Goal: Task Accomplishment & Management: Complete application form

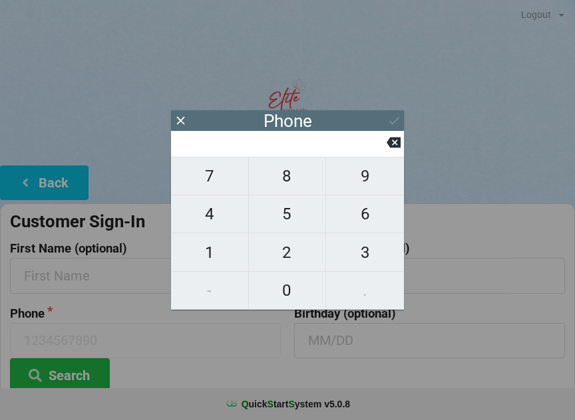
click at [207, 215] on span "4" at bounding box center [209, 214] width 77 height 28
type input "4"
click at [388, 148] on icon at bounding box center [393, 143] width 14 height 11
click at [184, 124] on icon at bounding box center [180, 120] width 8 height 8
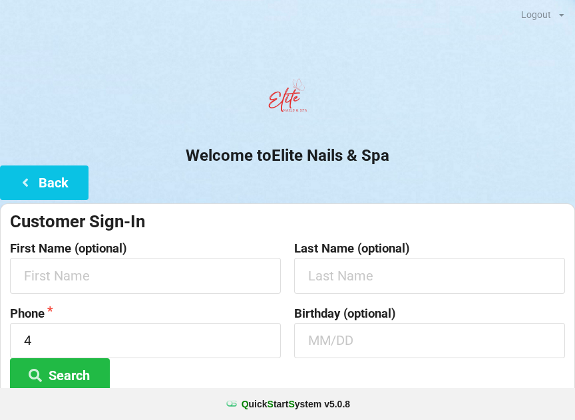
click at [57, 188] on button "Back" at bounding box center [44, 183] width 88 height 34
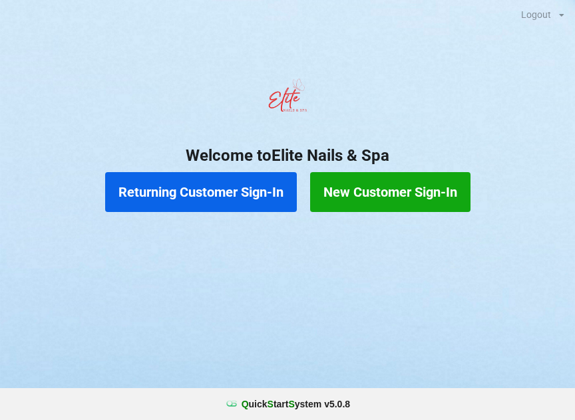
click at [202, 196] on button "Returning Customer Sign-In" at bounding box center [201, 192] width 192 height 40
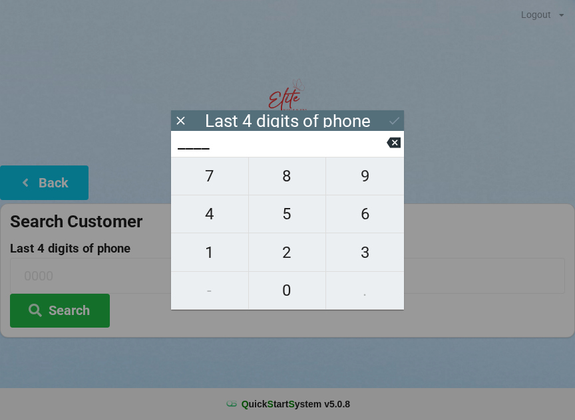
click at [219, 201] on button "4" at bounding box center [210, 214] width 78 height 38
type input "4___"
click at [392, 148] on icon at bounding box center [393, 143] width 14 height 11
click at [214, 254] on span "1" at bounding box center [209, 253] width 77 height 28
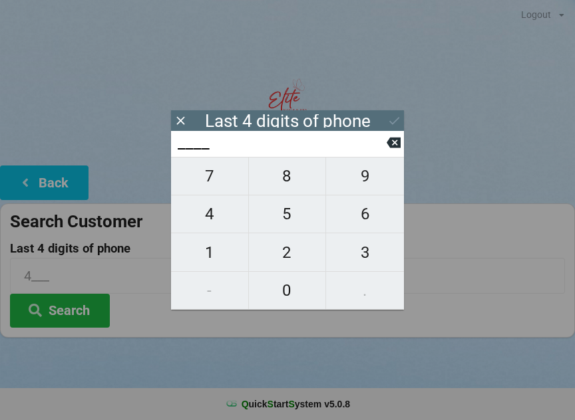
type input "1___"
click at [210, 219] on span "4" at bounding box center [209, 214] width 77 height 28
type input "14__"
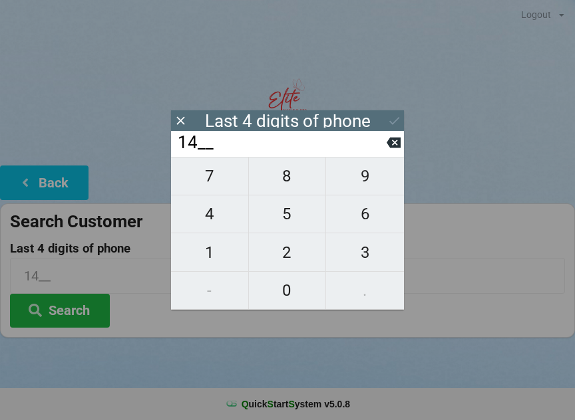
click at [351, 218] on span "6" at bounding box center [365, 214] width 78 height 28
type input "146_"
click at [279, 247] on span "2" at bounding box center [287, 253] width 77 height 28
type input "1462"
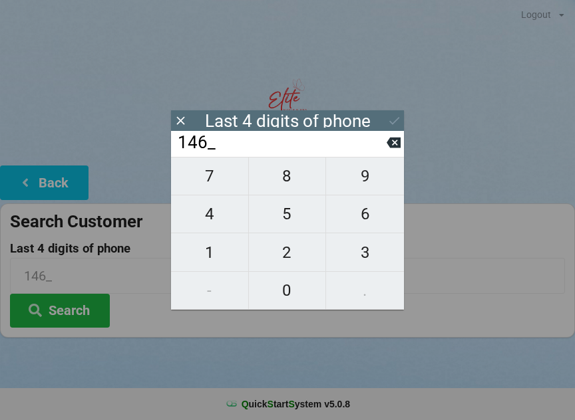
type input "1462"
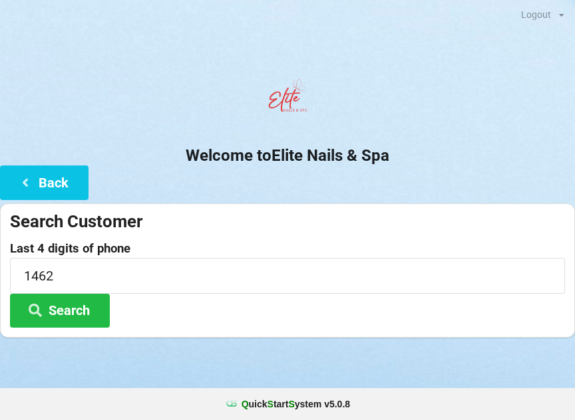
click at [460, 137] on center "Welcome to Elite Nails & Spa" at bounding box center [287, 118] width 575 height 93
click at [53, 276] on input "1462" at bounding box center [287, 275] width 555 height 35
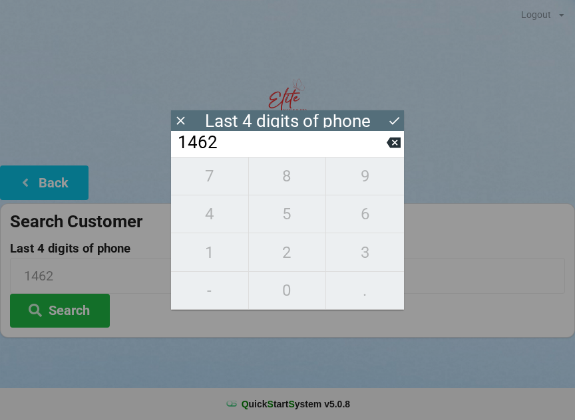
click at [68, 313] on button "Search" at bounding box center [60, 311] width 100 height 34
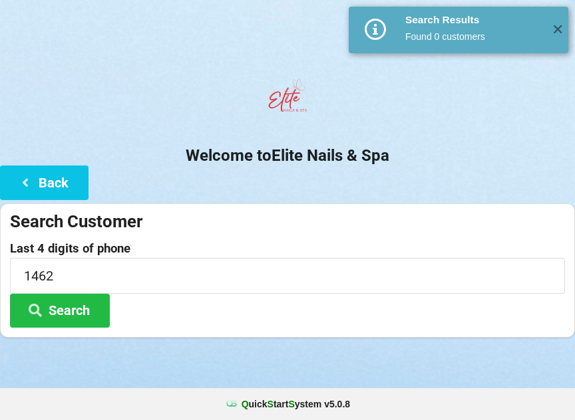
click at [76, 318] on button "Search" at bounding box center [60, 311] width 100 height 34
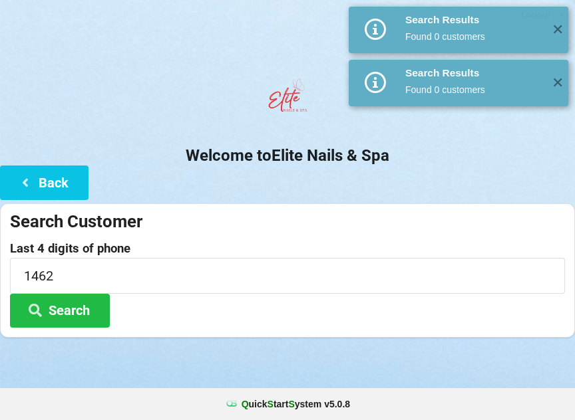
click at [45, 182] on button "Back" at bounding box center [44, 183] width 88 height 34
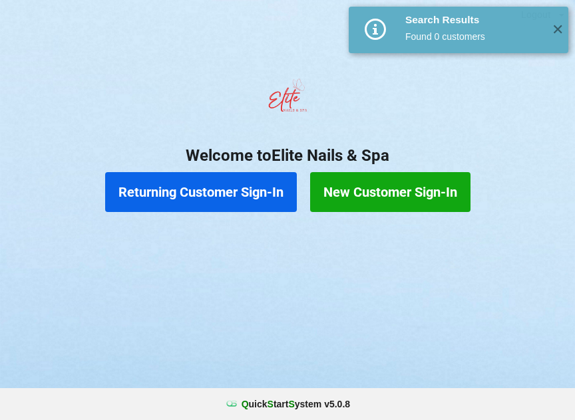
click at [370, 197] on button "New Customer Sign-In" at bounding box center [390, 192] width 160 height 40
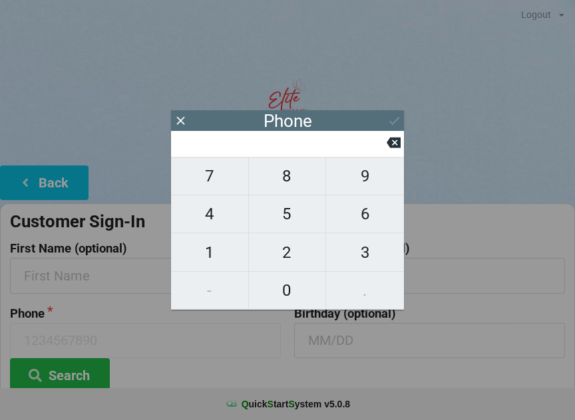
click at [216, 219] on span "4" at bounding box center [209, 214] width 77 height 28
type input "4"
click at [283, 271] on button "2" at bounding box center [288, 252] width 78 height 38
type input "42"
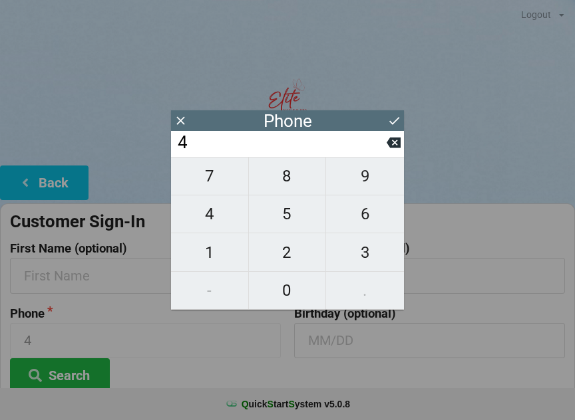
type input "42"
click at [385, 154] on input "42" at bounding box center [281, 142] width 210 height 21
click at [289, 291] on span "0" at bounding box center [287, 291] width 77 height 28
type input "420"
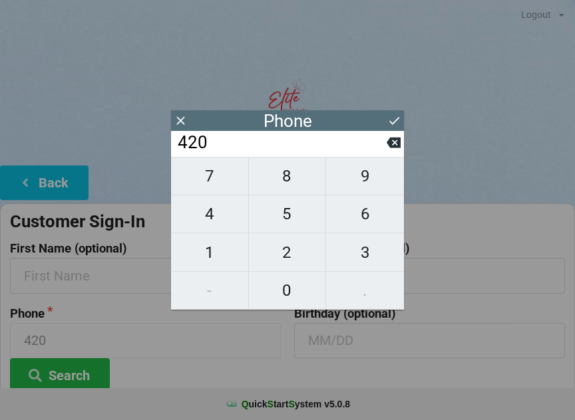
click at [212, 186] on span "7" at bounding box center [209, 176] width 77 height 28
type input "4207"
click at [388, 152] on button at bounding box center [393, 143] width 14 height 18
click at [391, 148] on icon at bounding box center [393, 143] width 14 height 11
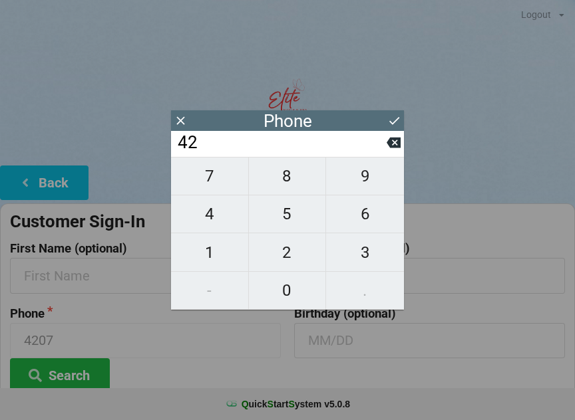
click at [390, 148] on icon at bounding box center [393, 143] width 14 height 11
click at [279, 290] on span "0" at bounding box center [287, 291] width 77 height 28
type input "40"
click at [212, 184] on span "7" at bounding box center [209, 176] width 77 height 28
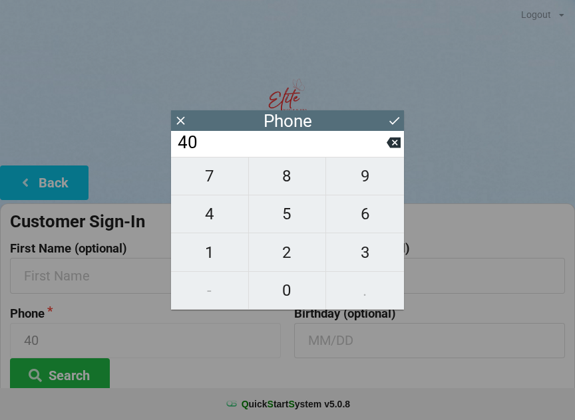
type input "407"
click at [209, 184] on span "7" at bounding box center [209, 176] width 77 height 28
type input "4077"
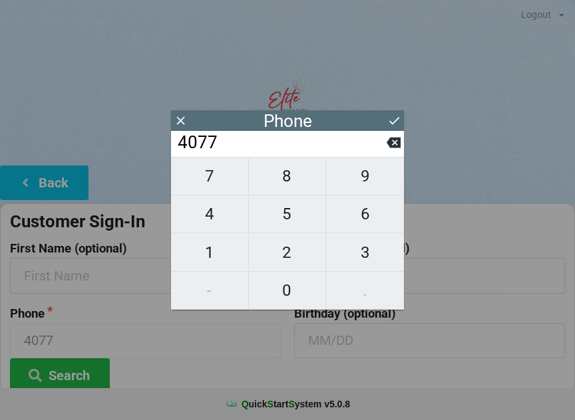
click at [364, 253] on span "3" at bounding box center [365, 253] width 78 height 28
type input "40773"
click at [215, 248] on span "1" at bounding box center [209, 253] width 77 height 28
type input "407731"
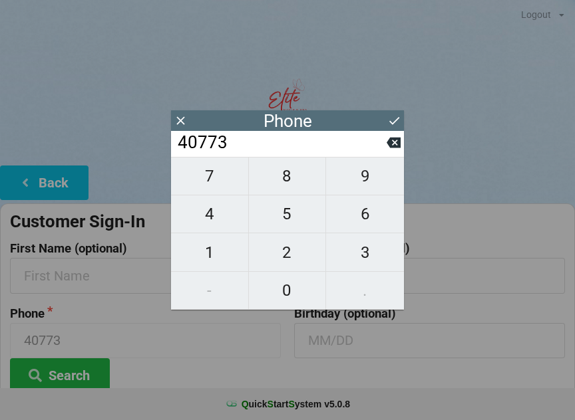
type input "407731"
click at [207, 250] on span "1" at bounding box center [209, 253] width 77 height 28
type input "4077311"
click at [209, 223] on span "4" at bounding box center [209, 214] width 77 height 28
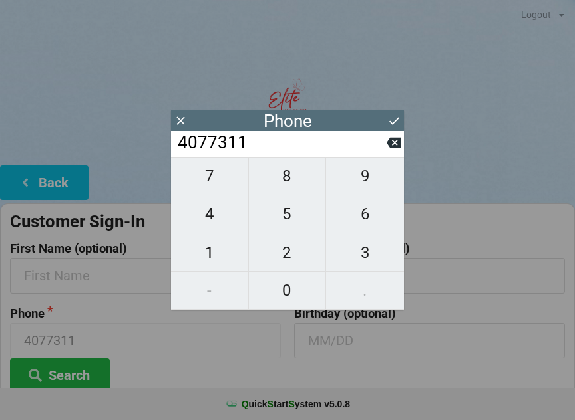
type input "40773114"
click at [351, 224] on span "6" at bounding box center [365, 214] width 78 height 28
type input "407731146"
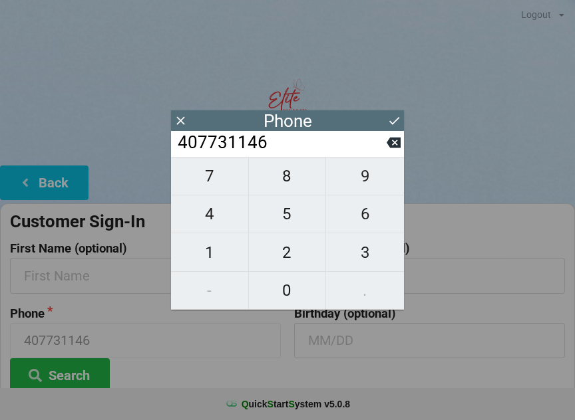
click at [289, 260] on span "2" at bounding box center [287, 253] width 77 height 28
type input "4077311462"
click at [115, 279] on input "text" at bounding box center [145, 275] width 271 height 35
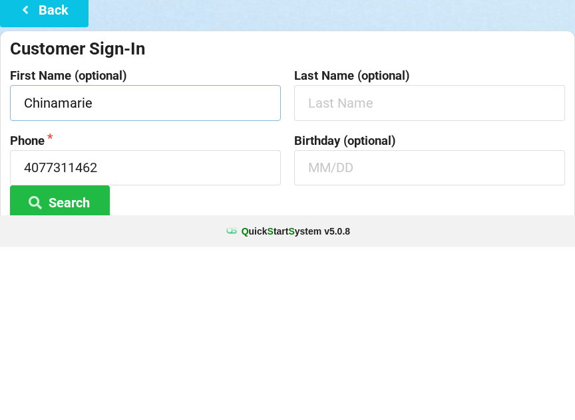
type input "Chinamarie"
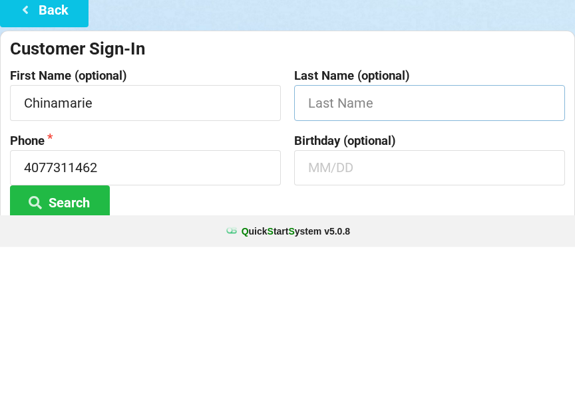
click at [358, 258] on input "text" at bounding box center [429, 275] width 271 height 35
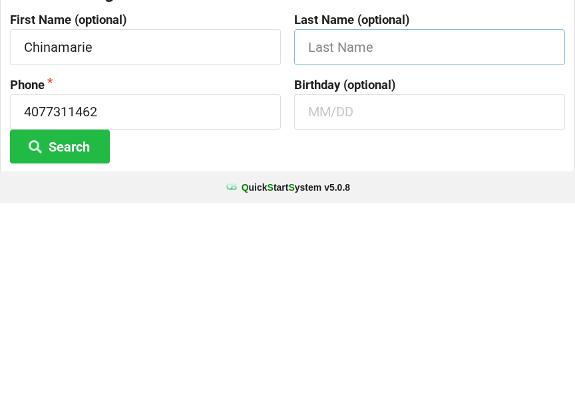
scroll to position [19, 0]
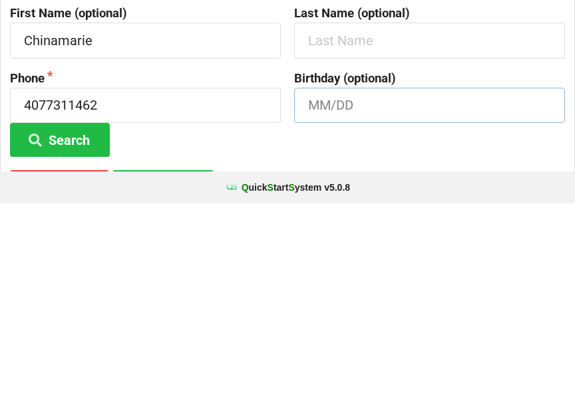
click at [353, 305] on input "text" at bounding box center [429, 322] width 271 height 35
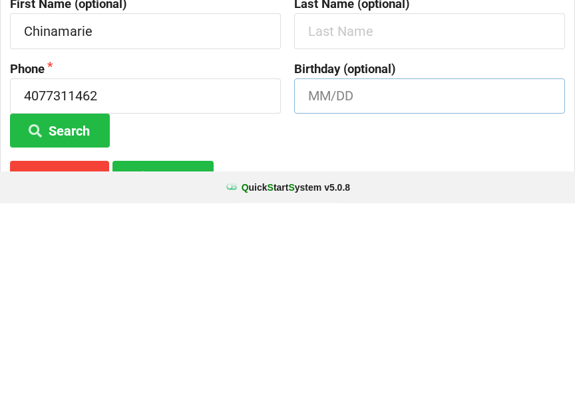
scroll to position [67, 0]
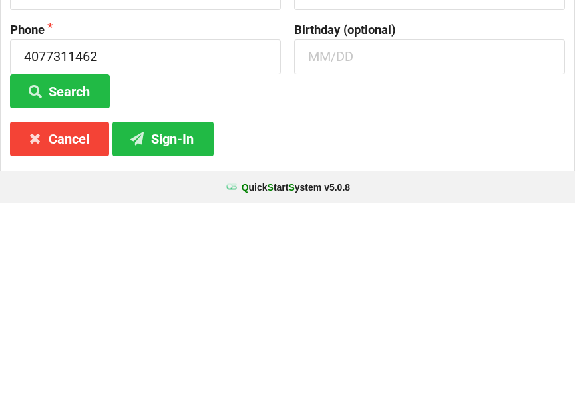
click at [179, 338] on button "Sign-In" at bounding box center [162, 355] width 101 height 34
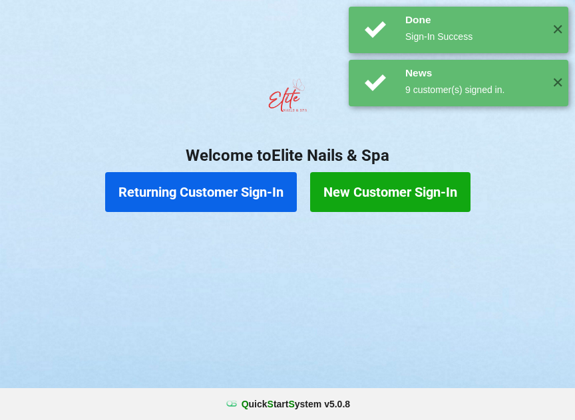
scroll to position [0, 0]
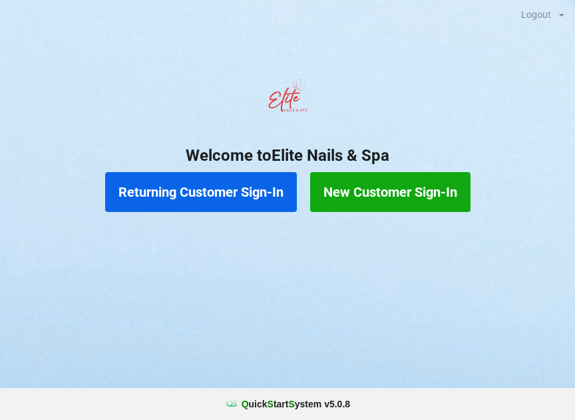
click at [255, 190] on button "Returning Customer Sign-In" at bounding box center [201, 192] width 192 height 40
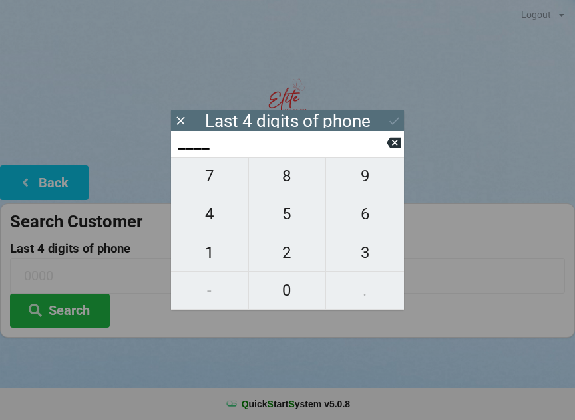
click at [295, 257] on span "2" at bounding box center [287, 253] width 77 height 28
type input "2___"
click at [221, 177] on span "7" at bounding box center [209, 176] width 77 height 28
type input "27__"
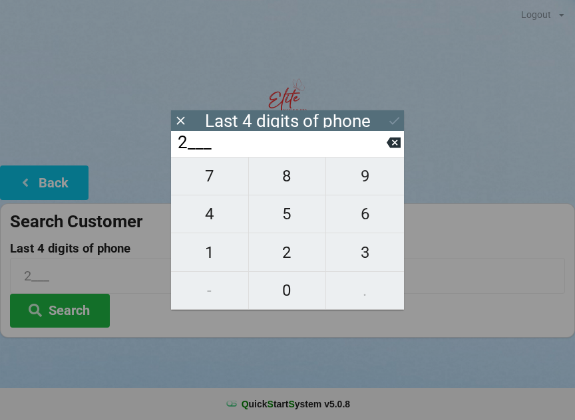
type input "27__"
click at [295, 290] on span "0" at bounding box center [287, 291] width 77 height 28
type input "270_"
click at [376, 169] on button "9" at bounding box center [365, 176] width 78 height 39
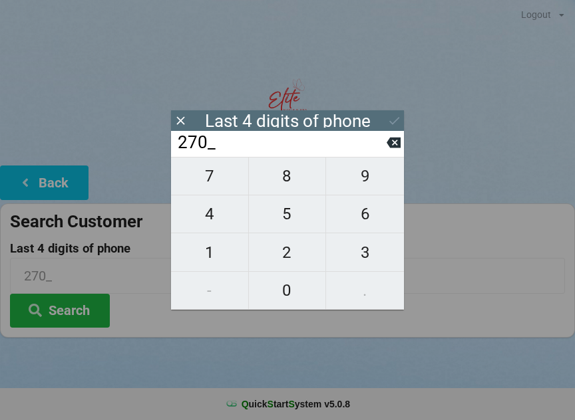
type input "2709"
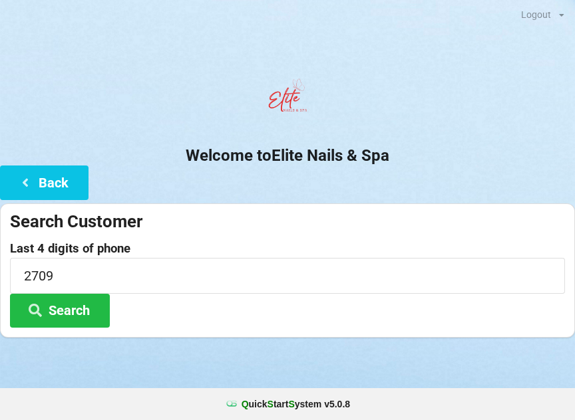
click at [95, 302] on button "Search" at bounding box center [60, 311] width 100 height 34
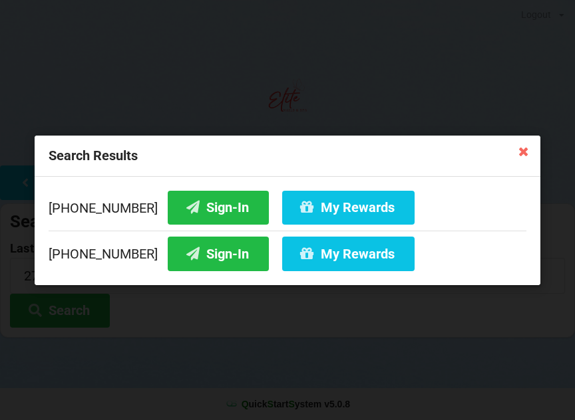
click at [215, 205] on button "Sign-In" at bounding box center [218, 207] width 101 height 34
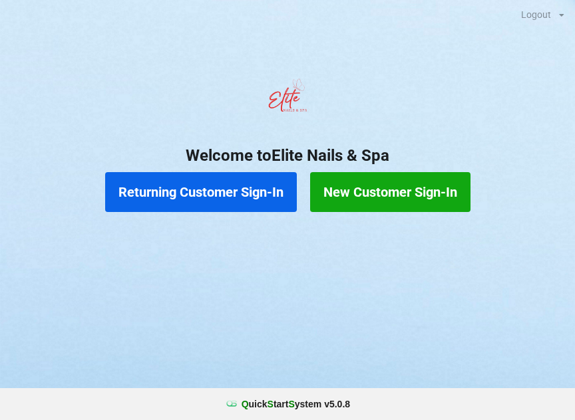
click at [247, 199] on button "Returning Customer Sign-In" at bounding box center [201, 192] width 192 height 40
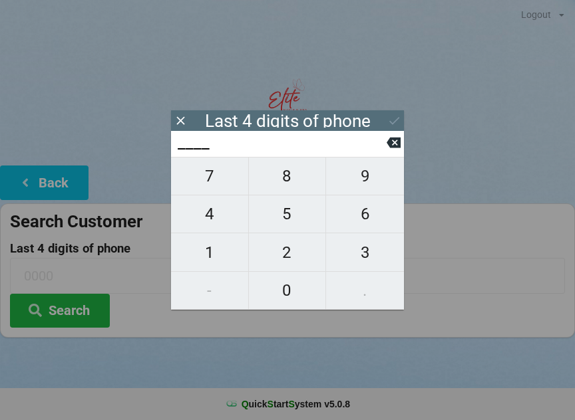
click at [368, 259] on span "3" at bounding box center [365, 253] width 78 height 28
type input "3___"
click at [293, 290] on span "0" at bounding box center [287, 291] width 77 height 28
type input "30__"
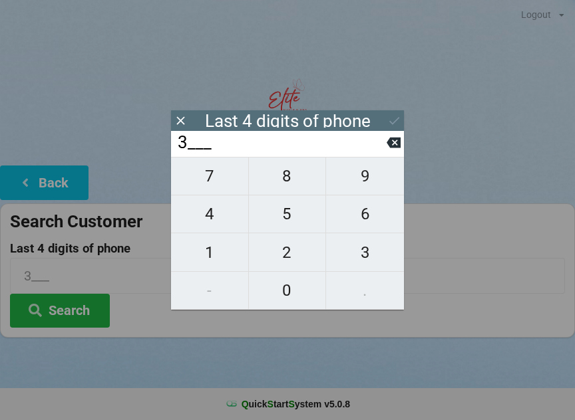
type input "30__"
click at [395, 142] on icon at bounding box center [393, 143] width 14 height 11
click at [391, 148] on icon at bounding box center [393, 143] width 14 height 11
click at [221, 217] on span "4" at bounding box center [209, 214] width 77 height 28
type input "4___"
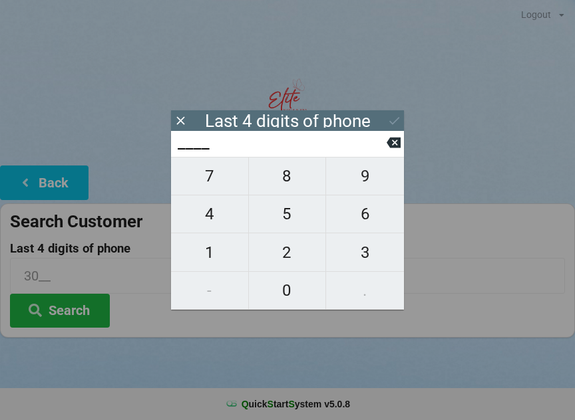
type input "4___"
click at [223, 255] on span "1" at bounding box center [209, 253] width 77 height 28
type input "41__"
click at [287, 255] on span "2" at bounding box center [287, 253] width 77 height 28
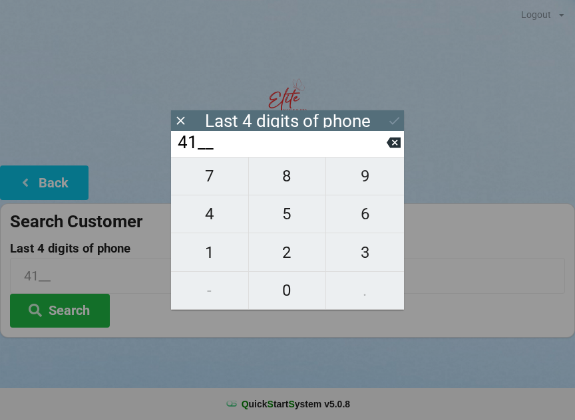
type input "412_"
click at [218, 215] on span "4" at bounding box center [209, 214] width 77 height 28
type input "4124"
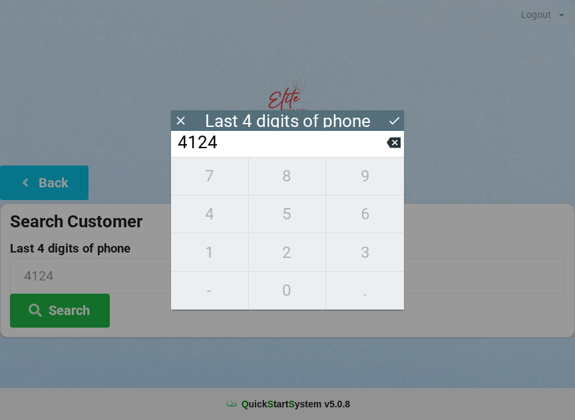
click at [395, 120] on icon at bounding box center [394, 121] width 14 height 14
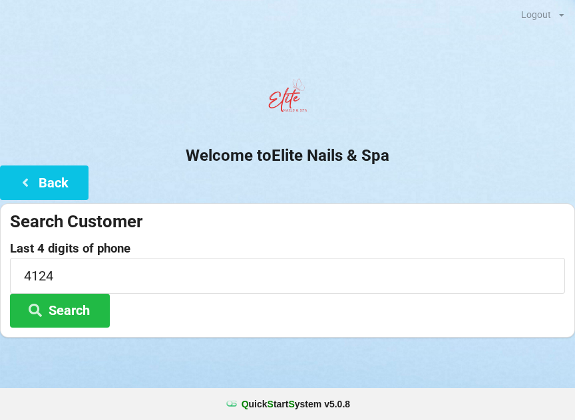
click at [78, 308] on button "Search" at bounding box center [60, 311] width 100 height 34
click at [53, 174] on button "Back" at bounding box center [44, 183] width 88 height 34
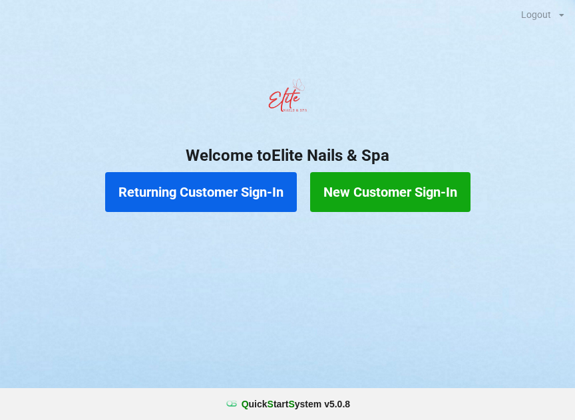
click at [410, 186] on button "New Customer Sign-In" at bounding box center [390, 192] width 160 height 40
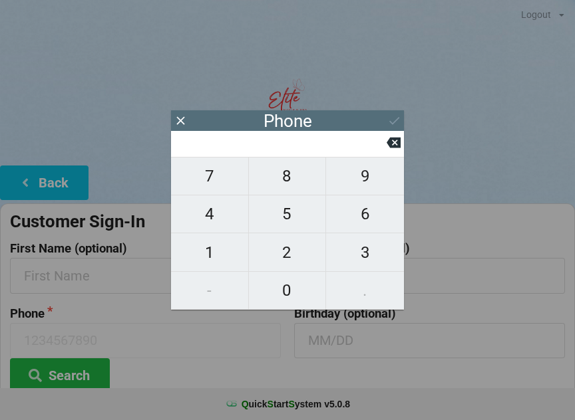
click at [373, 184] on span "9" at bounding box center [365, 176] width 78 height 28
type input "9"
click at [295, 288] on span "0" at bounding box center [287, 291] width 77 height 28
type input "90"
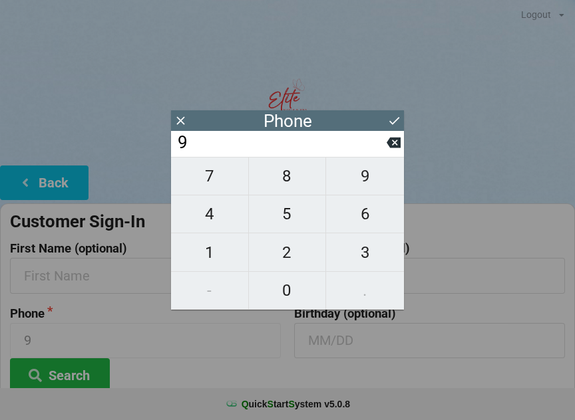
type input "90"
click at [284, 178] on span "8" at bounding box center [287, 176] width 77 height 28
type input "908"
click at [291, 177] on span "8" at bounding box center [287, 176] width 77 height 28
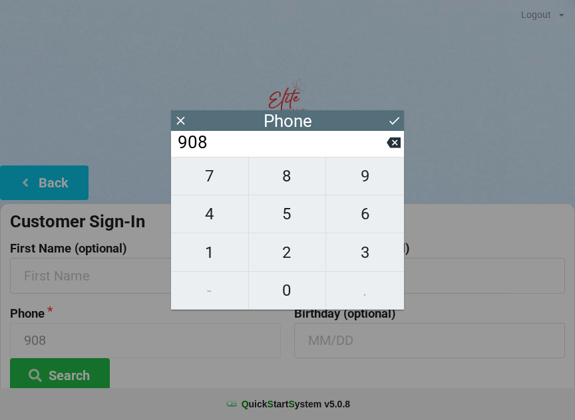
type input "9088"
click at [296, 175] on span "8" at bounding box center [287, 176] width 77 height 28
type input "90888"
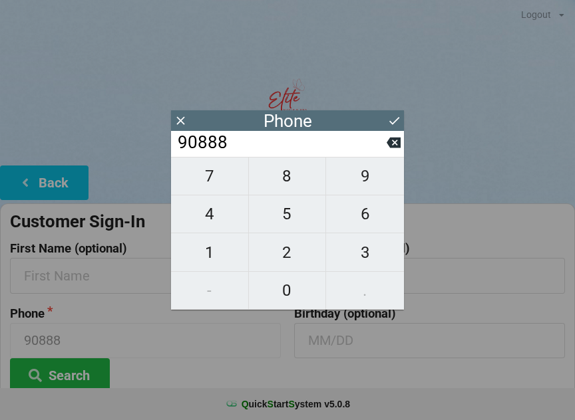
click at [216, 217] on span "4" at bounding box center [209, 214] width 77 height 28
type input "908884"
click at [213, 215] on span "4" at bounding box center [209, 214] width 77 height 28
type input "9088844"
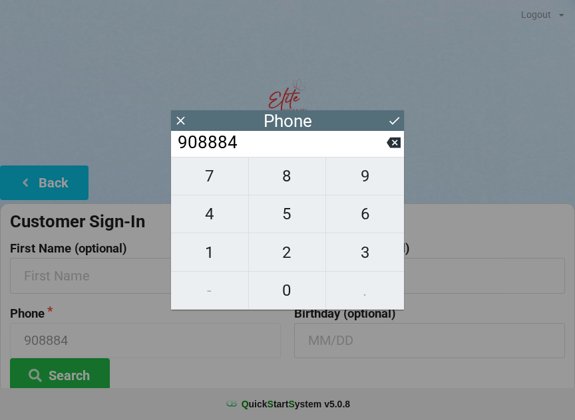
type input "9088844"
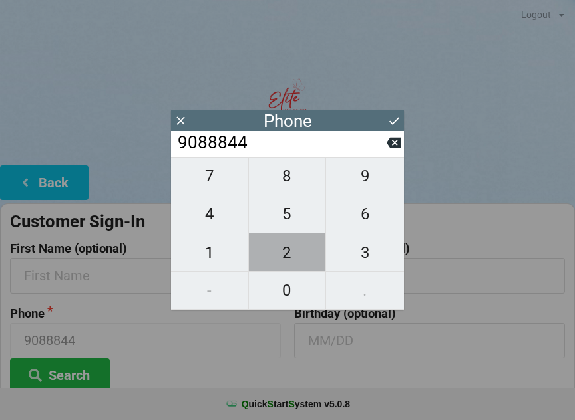
click at [299, 257] on span "2" at bounding box center [287, 253] width 77 height 28
type input "90888442"
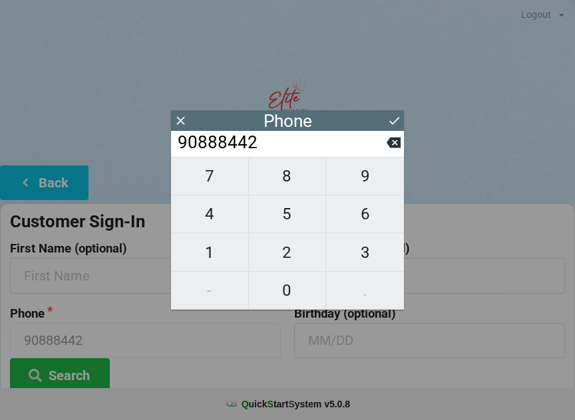
click at [204, 215] on span "4" at bounding box center [209, 214] width 77 height 28
type input "908884424"
click at [392, 146] on icon at bounding box center [393, 143] width 14 height 11
click at [396, 149] on icon at bounding box center [393, 143] width 14 height 14
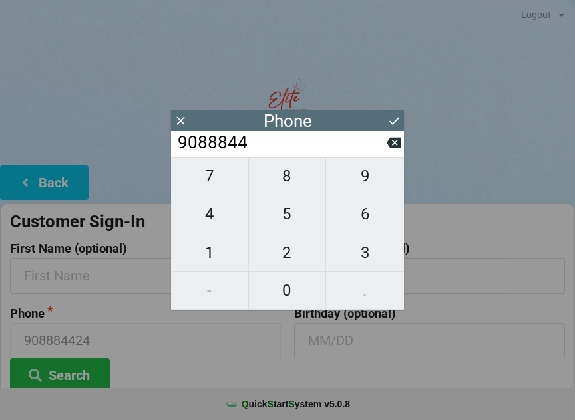
click at [209, 255] on span "1" at bounding box center [209, 253] width 77 height 28
type input "90888441"
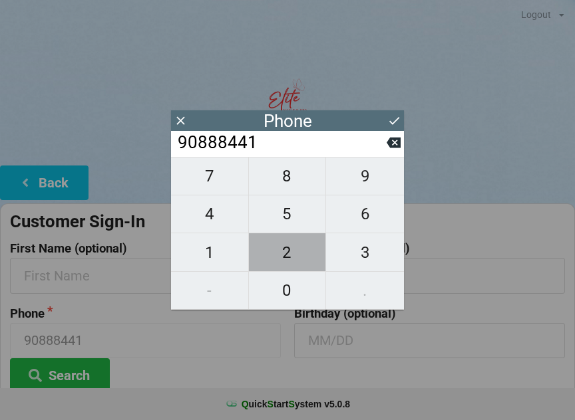
click at [289, 253] on span "2" at bounding box center [287, 253] width 77 height 28
type input "908884412"
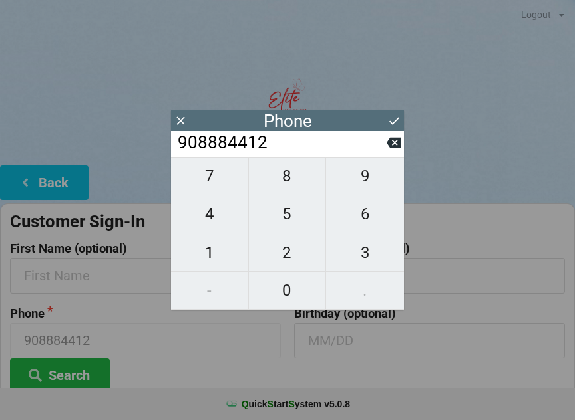
click at [213, 222] on span "4" at bounding box center [209, 214] width 77 height 28
type input "9088844124"
click at [394, 116] on icon at bounding box center [394, 121] width 14 height 14
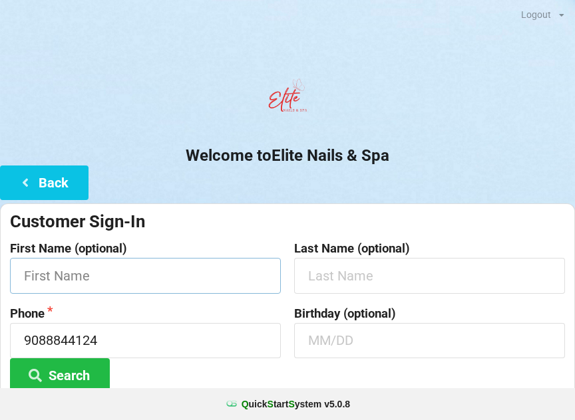
click at [93, 269] on input "text" at bounding box center [145, 275] width 271 height 35
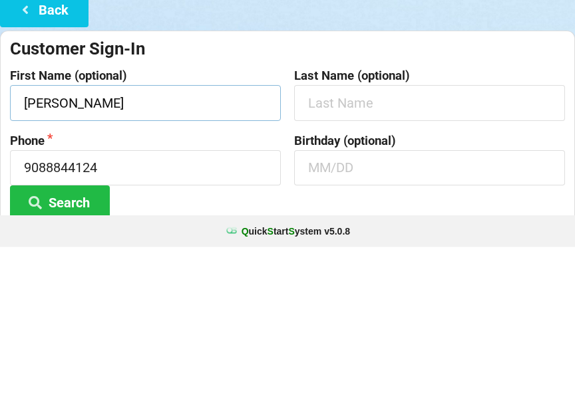
type input "[PERSON_NAME]"
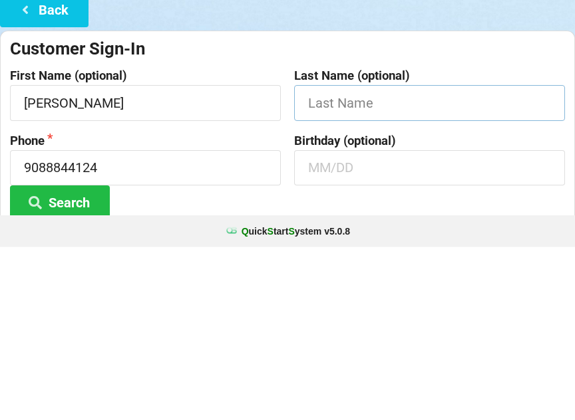
click at [336, 258] on input "text" at bounding box center [429, 275] width 271 height 35
type input "[PERSON_NAME]"
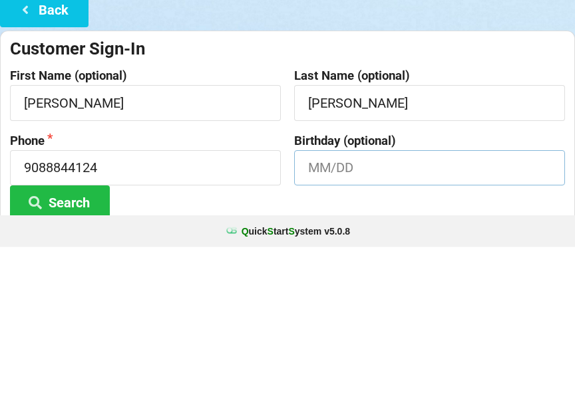
click at [370, 323] on input "text" at bounding box center [429, 340] width 271 height 35
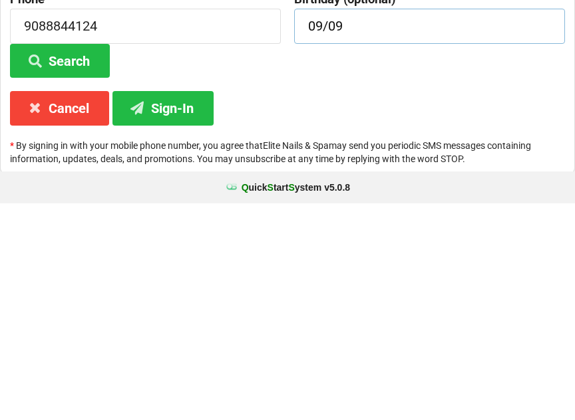
scroll to position [99, 0]
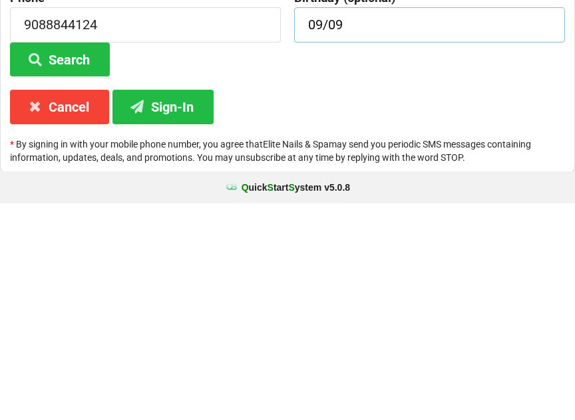
type input "09/09"
click at [165, 307] on button "Sign-In" at bounding box center [162, 324] width 101 height 34
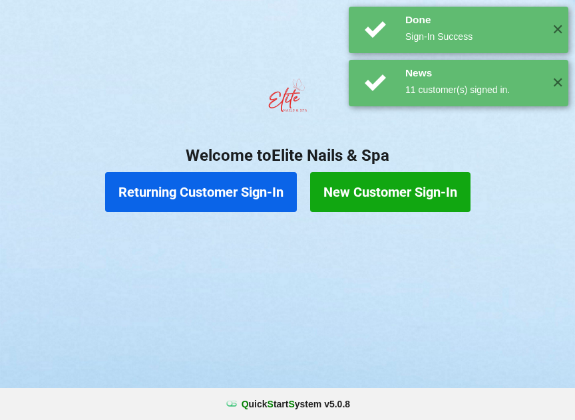
scroll to position [0, 0]
